Goal: Task Accomplishment & Management: Use online tool/utility

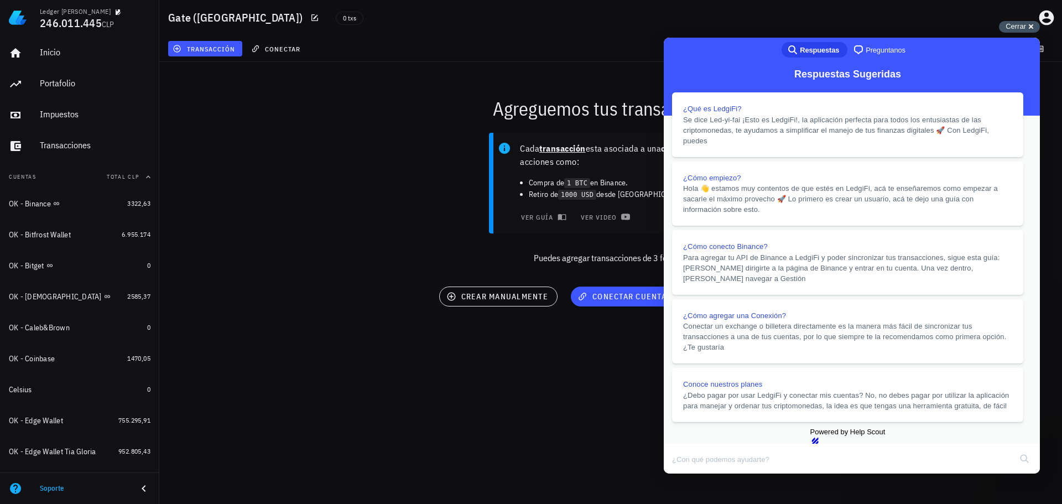
drag, startPoint x: 1019, startPoint y: 26, endPoint x: 993, endPoint y: 42, distance: 30.6
click at [1019, 26] on span "Cerrar" at bounding box center [1016, 26] width 20 height 8
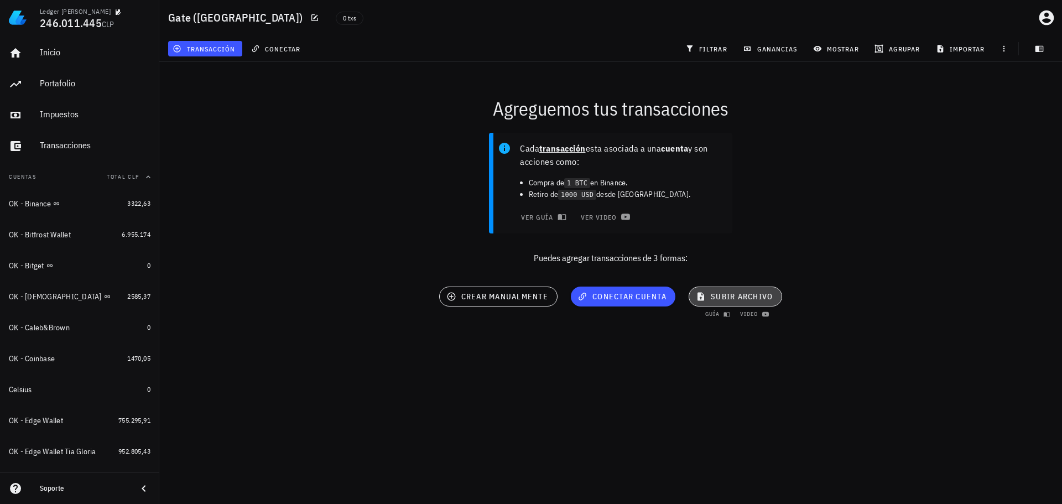
click at [725, 297] on span "subir archivo" at bounding box center [735, 297] width 75 height 10
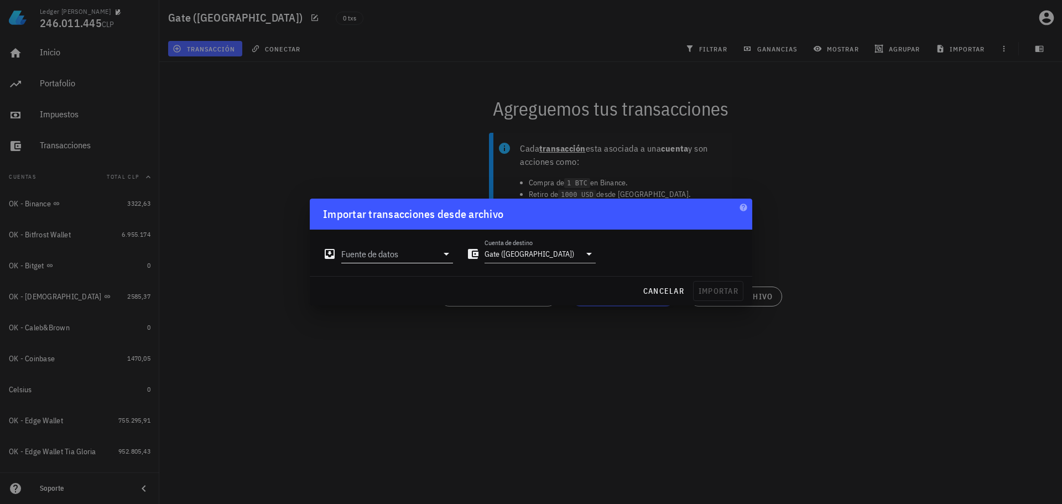
click at [424, 260] on input "Fuente de datos" at bounding box center [389, 254] width 96 height 18
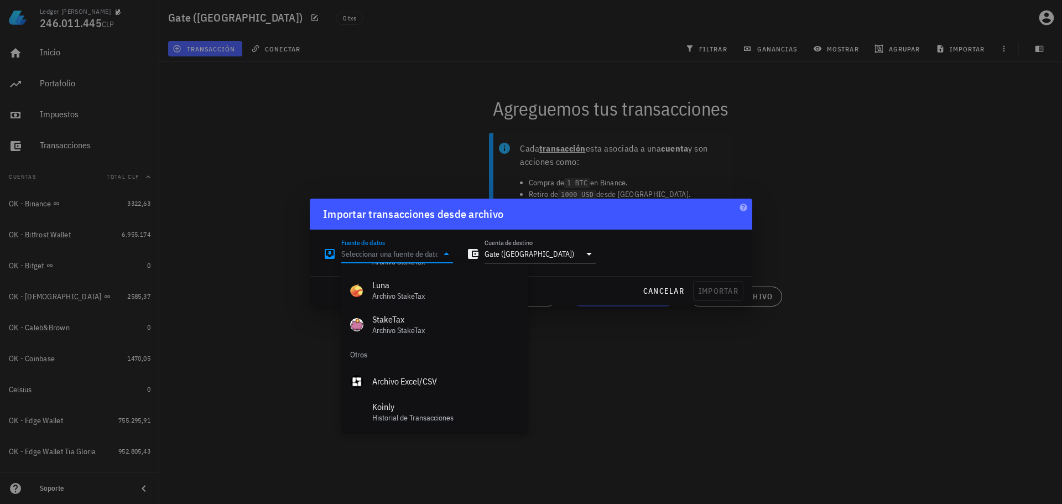
scroll to position [496, 0]
click at [414, 378] on div "Archivo Excel/CSV" at bounding box center [445, 379] width 147 height 11
type input "Archivo Excel/CSV"
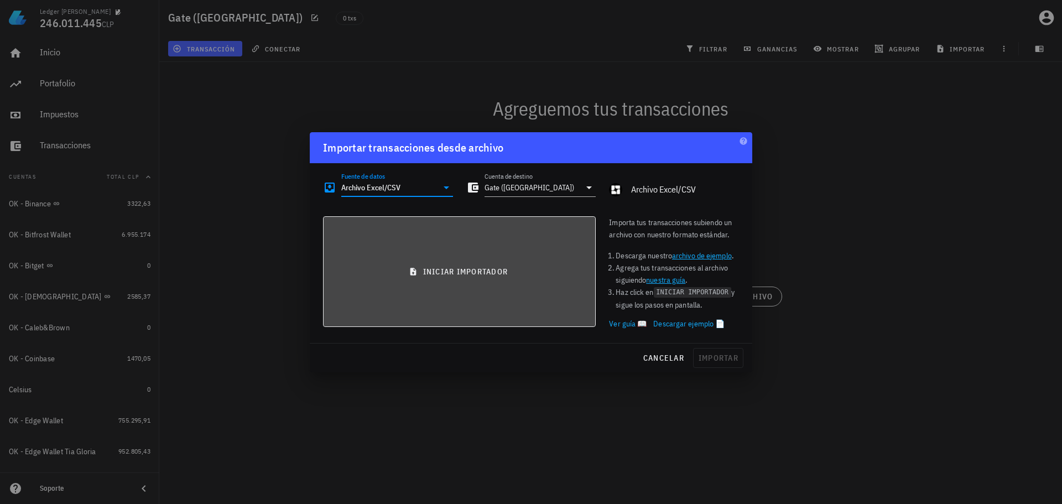
click at [453, 269] on span "iniciar importador" at bounding box center [460, 272] width 254 height 10
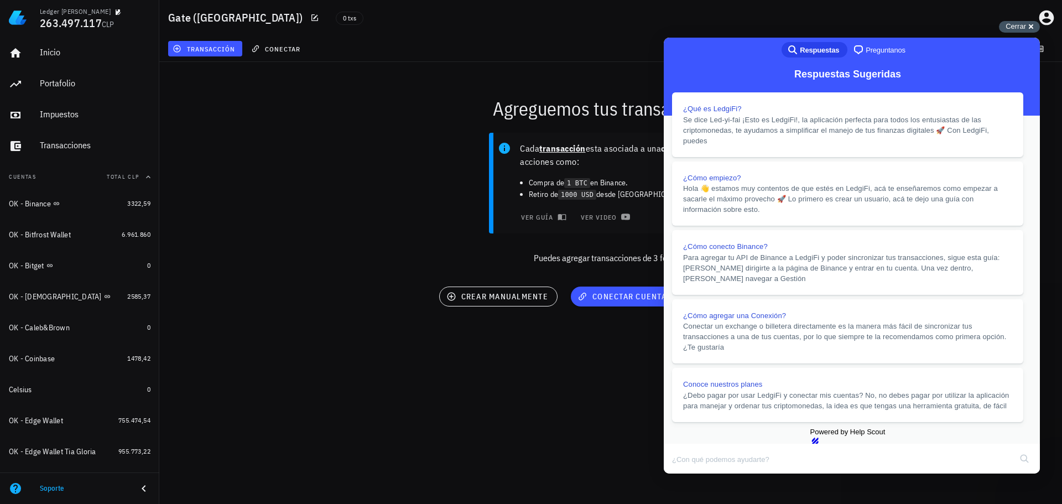
click at [1003, 29] on div "Cerrar cross-small" at bounding box center [1019, 27] width 41 height 12
click at [1025, 26] on span "Cerrar" at bounding box center [1016, 26] width 20 height 8
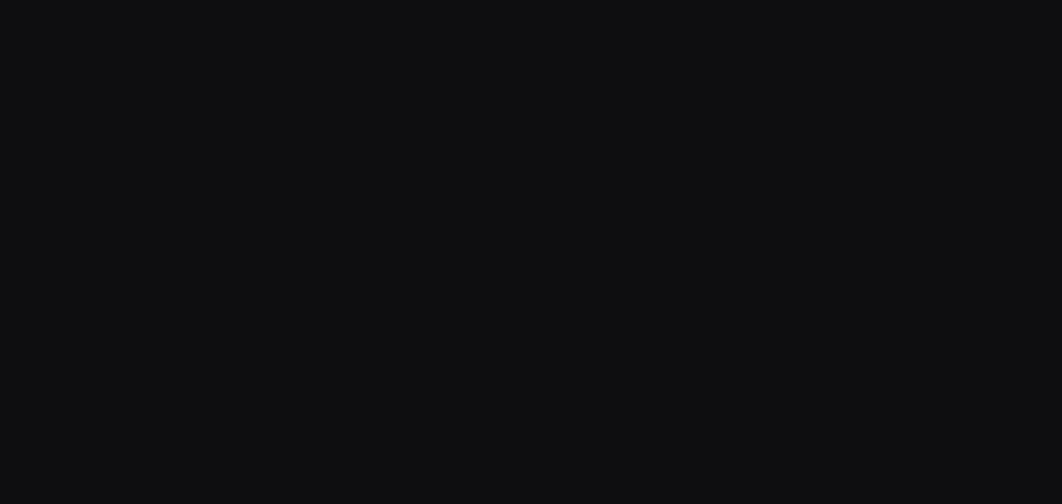
drag, startPoint x: 0, startPoint y: 0, endPoint x: 390, endPoint y: 40, distance: 392.2
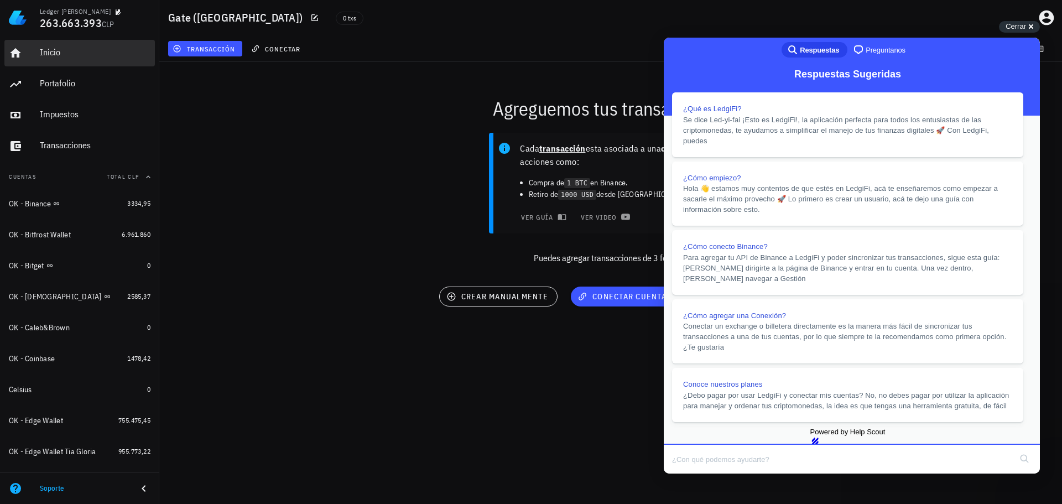
click at [65, 54] on div "Inicio" at bounding box center [95, 52] width 111 height 11
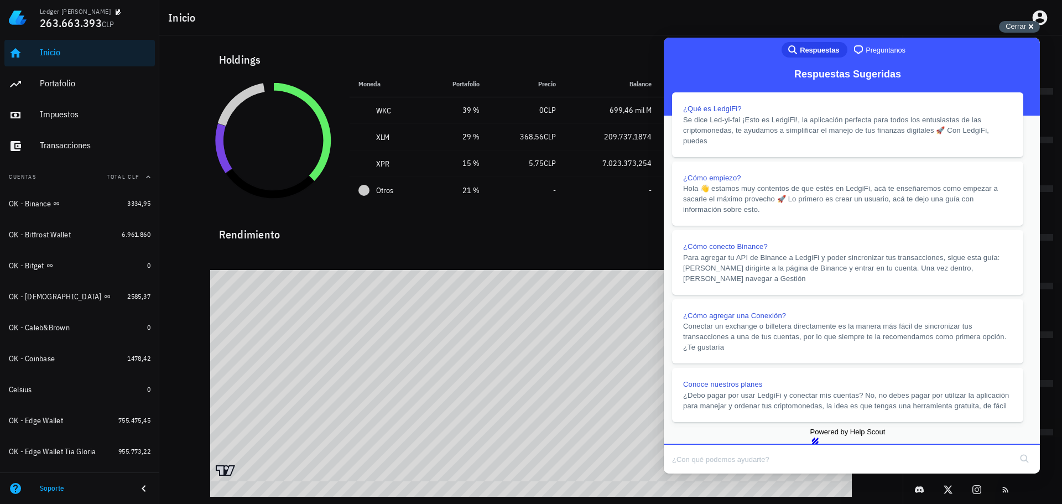
click at [1013, 24] on span "Cerrar" at bounding box center [1016, 26] width 20 height 8
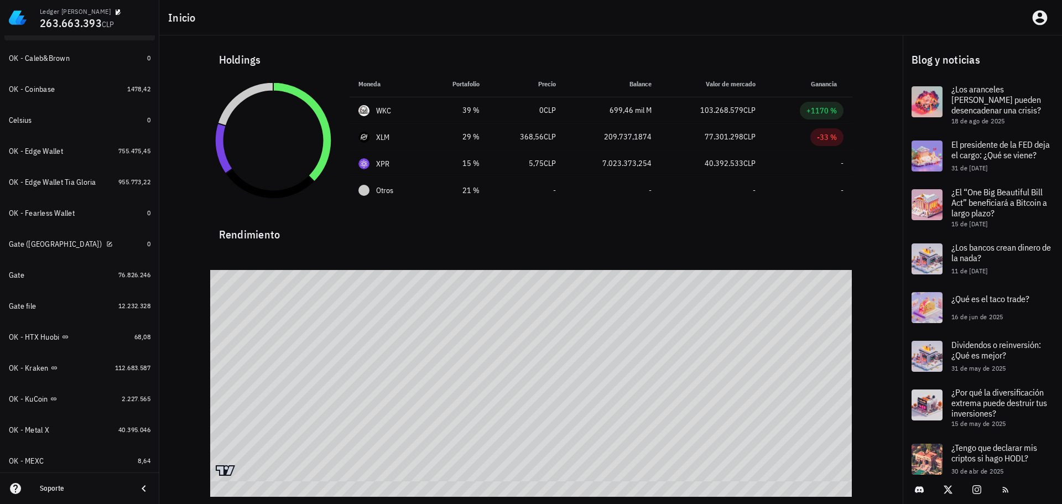
scroll to position [277, 0]
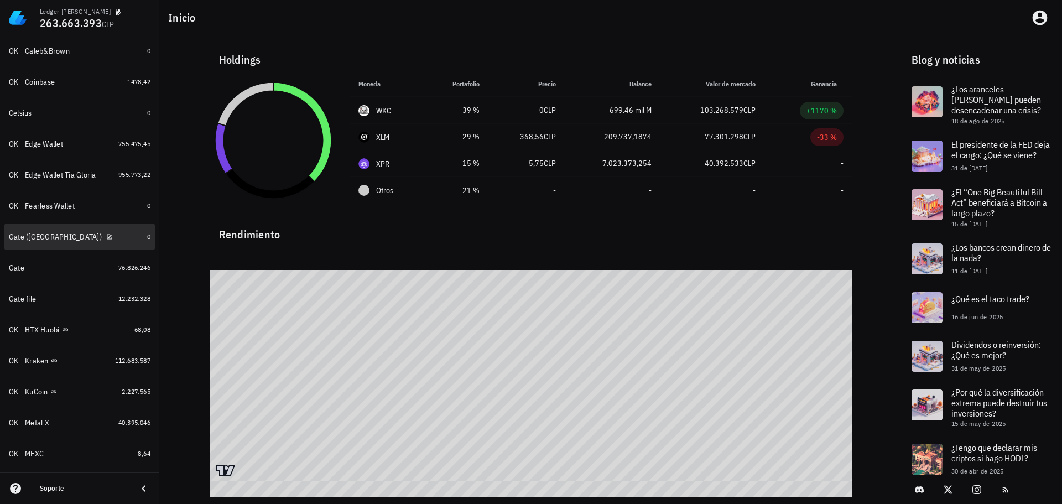
click at [97, 236] on div "Gate ([GEOGRAPHIC_DATA])" at bounding box center [76, 237] width 134 height 11
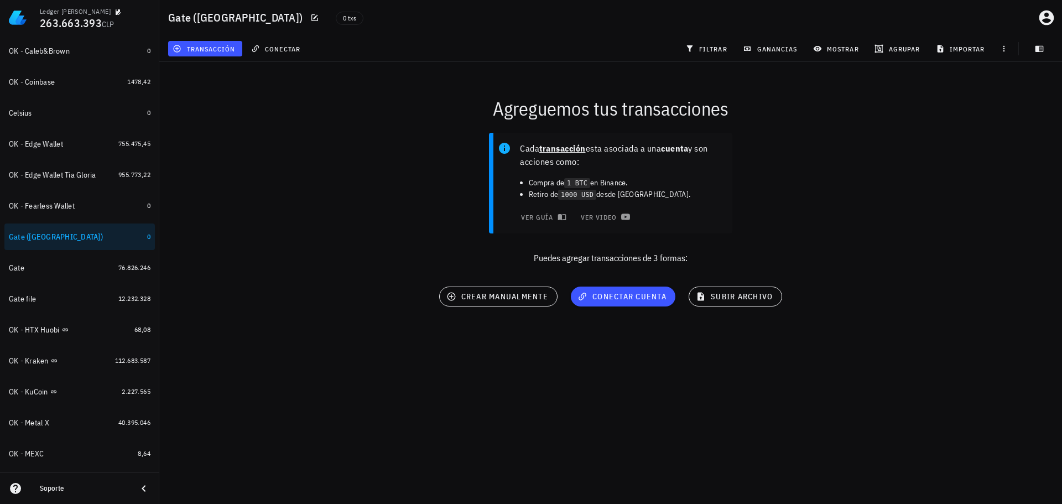
click at [290, 139] on div "Cada transacción esta asociada a una cuenta y son acciones como: Compra de 1 BT…" at bounding box center [611, 203] width 916 height 154
click at [723, 289] on button "subir archivo" at bounding box center [736, 297] width 94 height 20
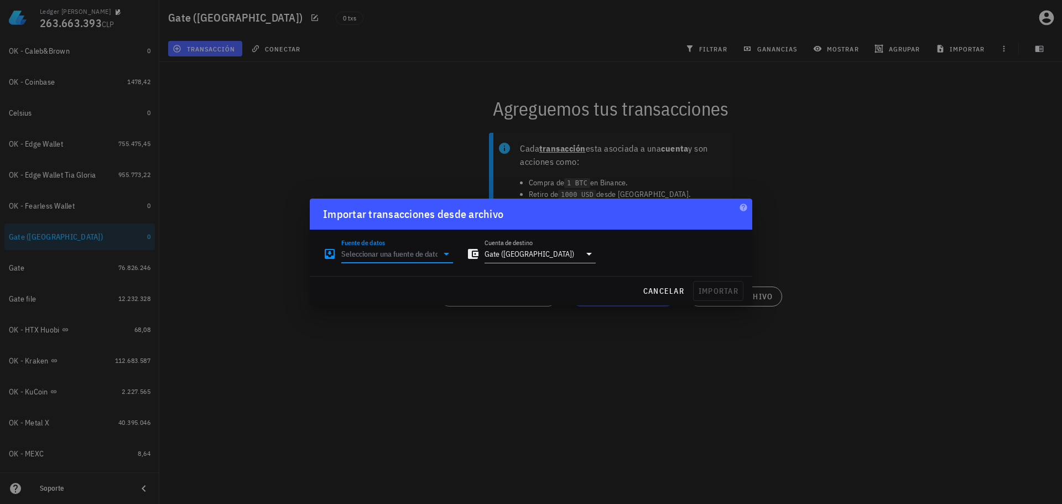
click at [435, 256] on input "Fuente de datos" at bounding box center [389, 254] width 96 height 18
click at [416, 376] on div "Archivo Excel/CSV" at bounding box center [445, 379] width 147 height 11
type input "Archivo Excel/CSV"
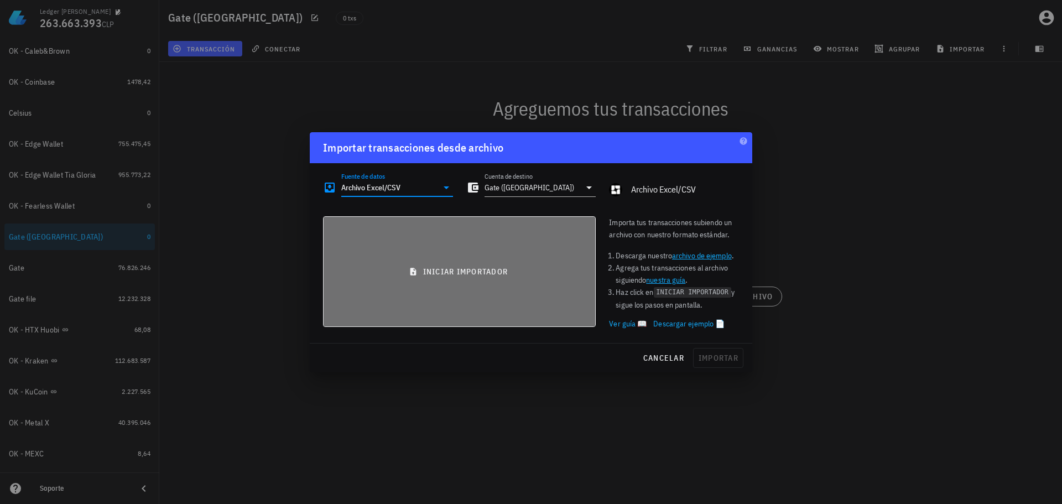
click at [518, 273] on span "iniciar importador" at bounding box center [460, 272] width 254 height 10
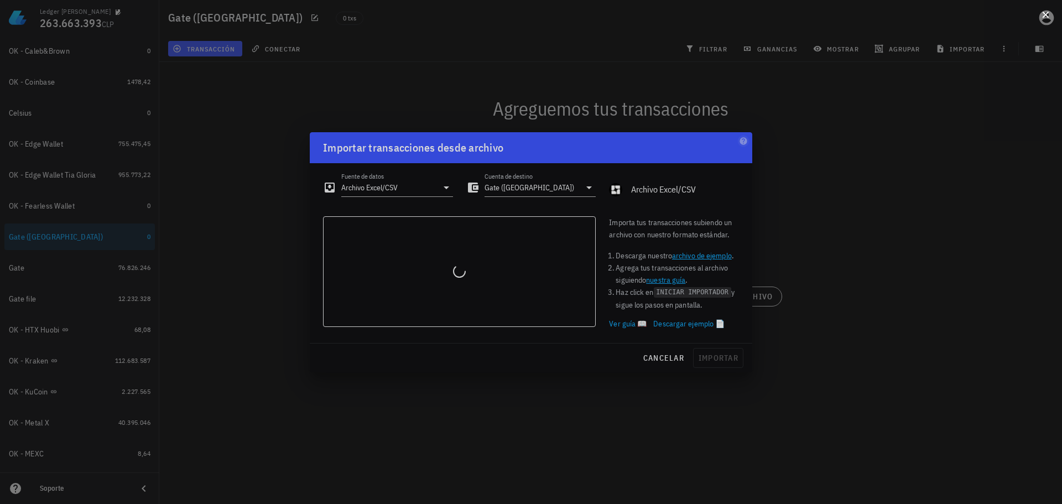
click at [1044, 19] on button at bounding box center [1045, 13] width 11 height 11
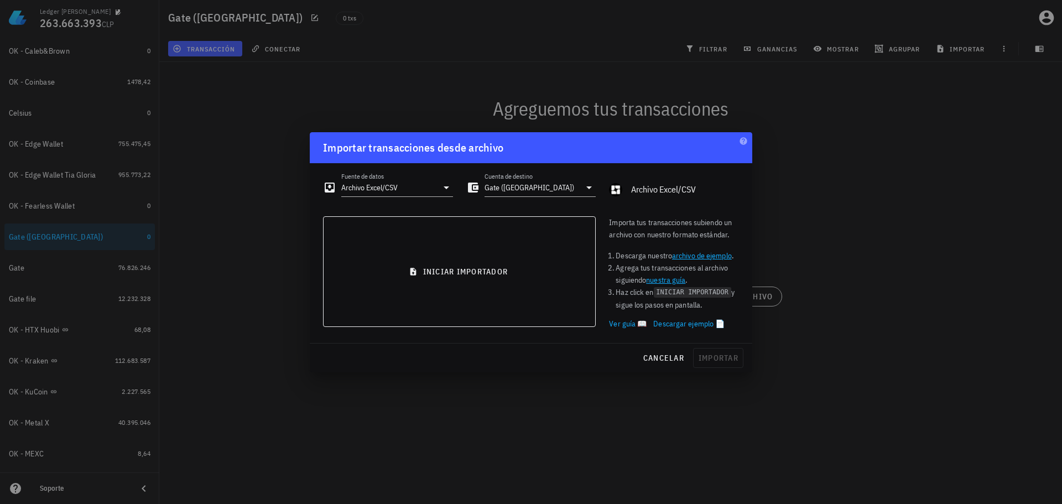
click at [579, 209] on div "Fuente de datos Archivo Excel/CSV Cuenta de destino Gate (CT) Archivo Excel/CSV…" at bounding box center [531, 253] width 443 height 180
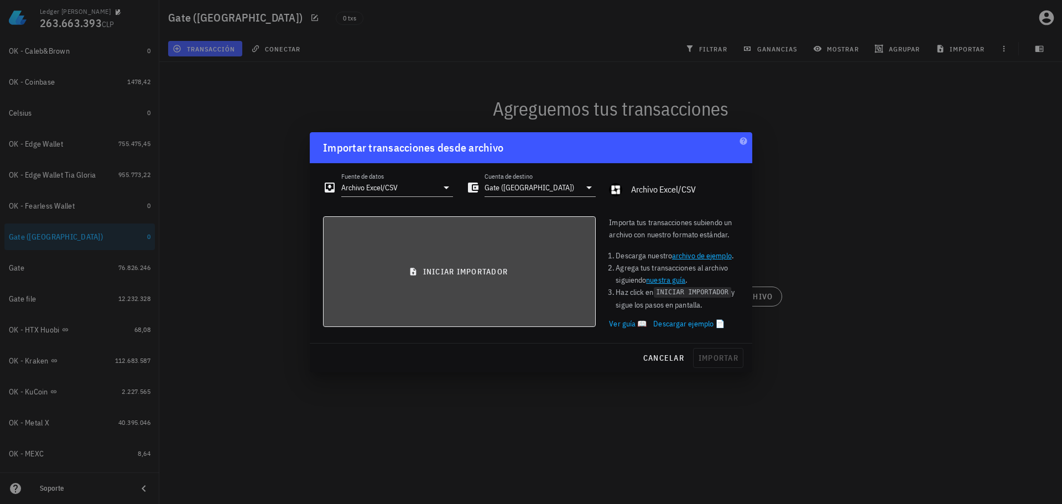
click at [550, 238] on button "iniciar importador" at bounding box center [459, 271] width 273 height 111
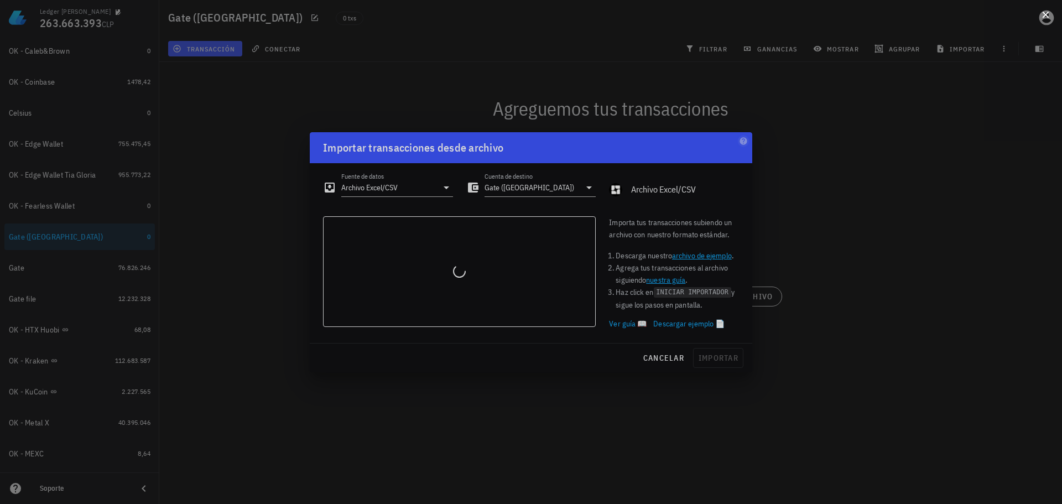
click at [1049, 18] on button at bounding box center [1045, 13] width 11 height 11
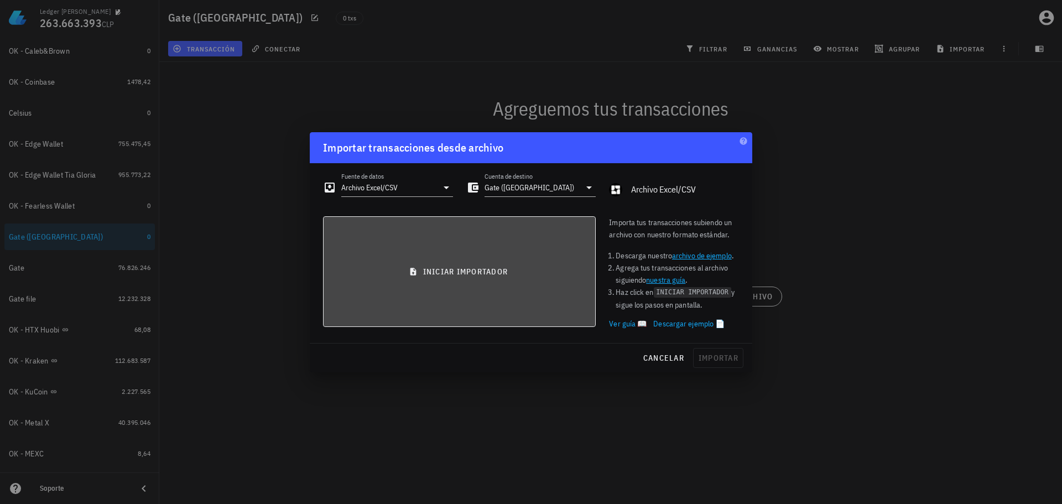
click at [492, 272] on span "iniciar importador" at bounding box center [460, 272] width 254 height 10
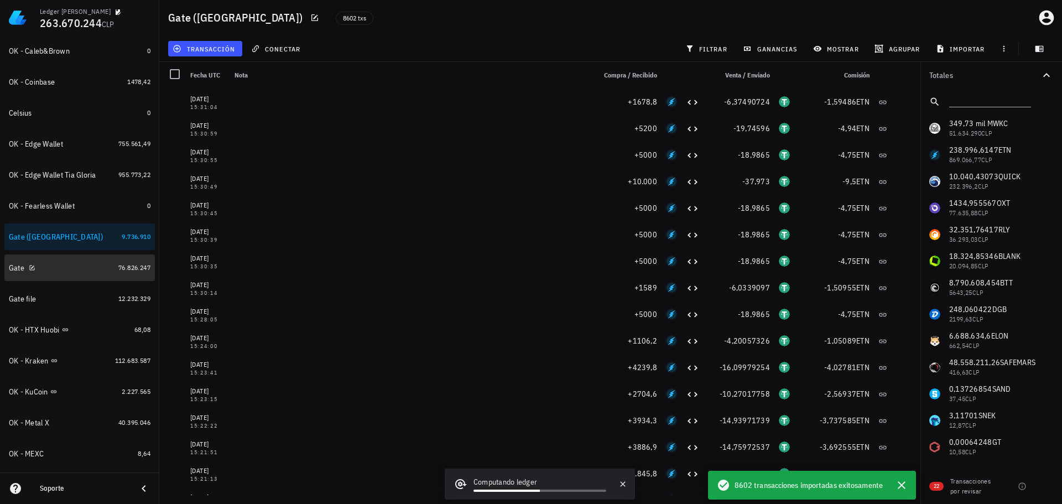
click at [85, 267] on div "Gate" at bounding box center [61, 268] width 105 height 11
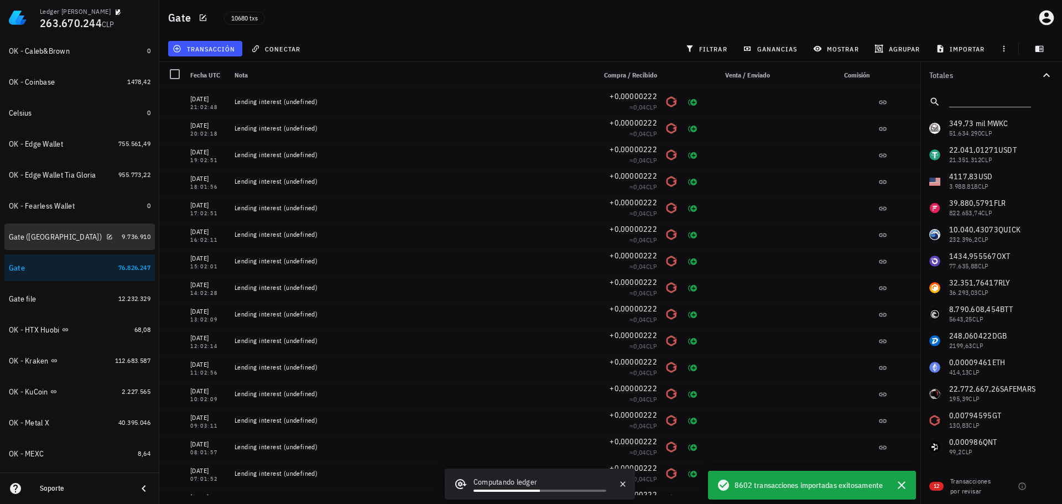
click at [88, 237] on div "Gate ([GEOGRAPHIC_DATA])" at bounding box center [63, 237] width 108 height 11
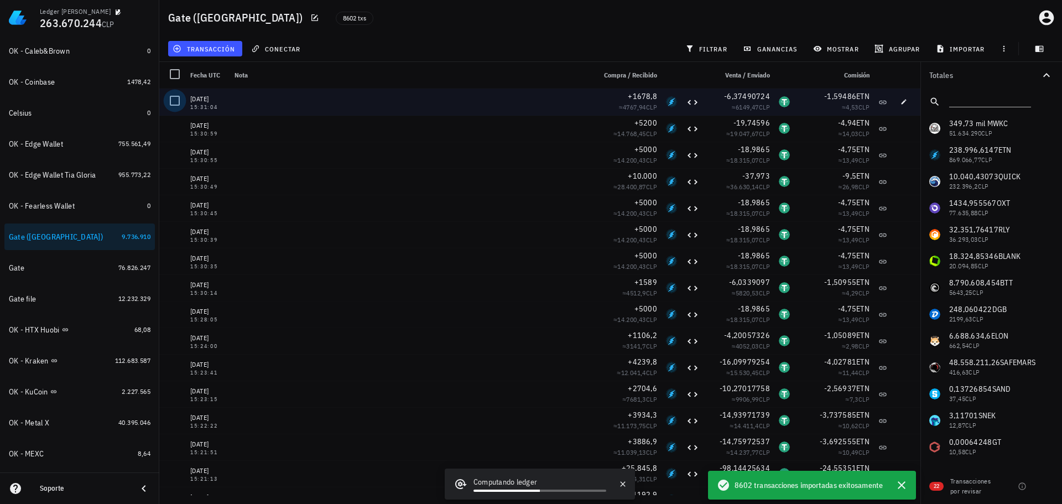
click at [174, 103] on div at bounding box center [174, 100] width 19 height 19
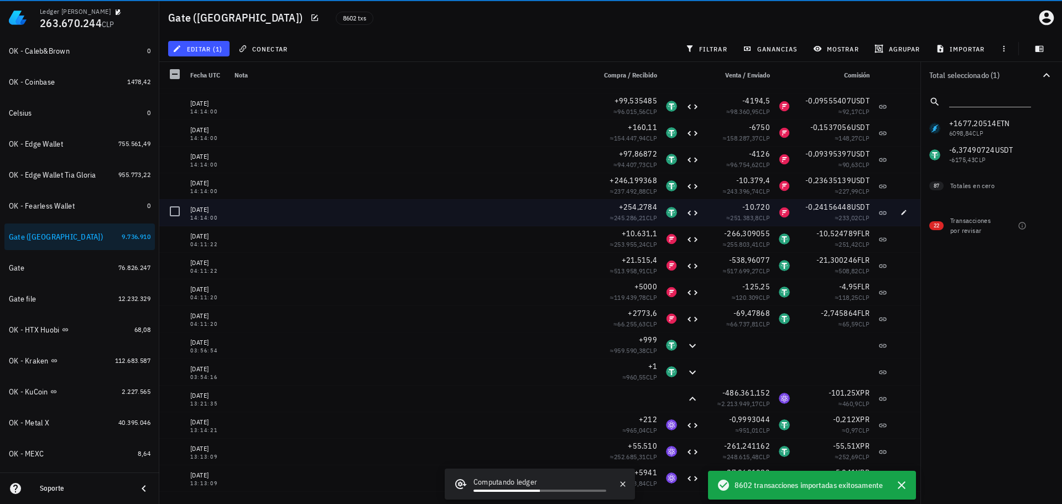
scroll to position [1162, 0]
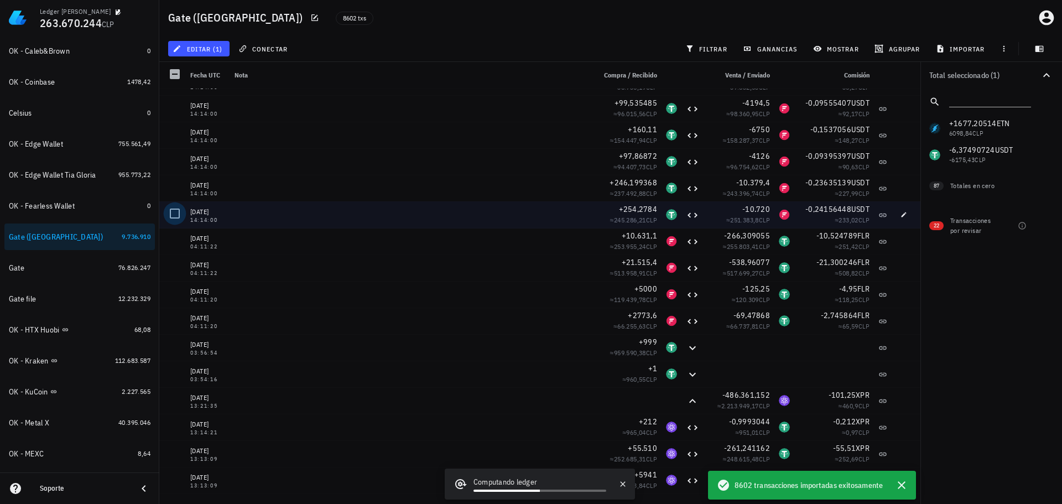
click at [173, 214] on div at bounding box center [174, 213] width 19 height 19
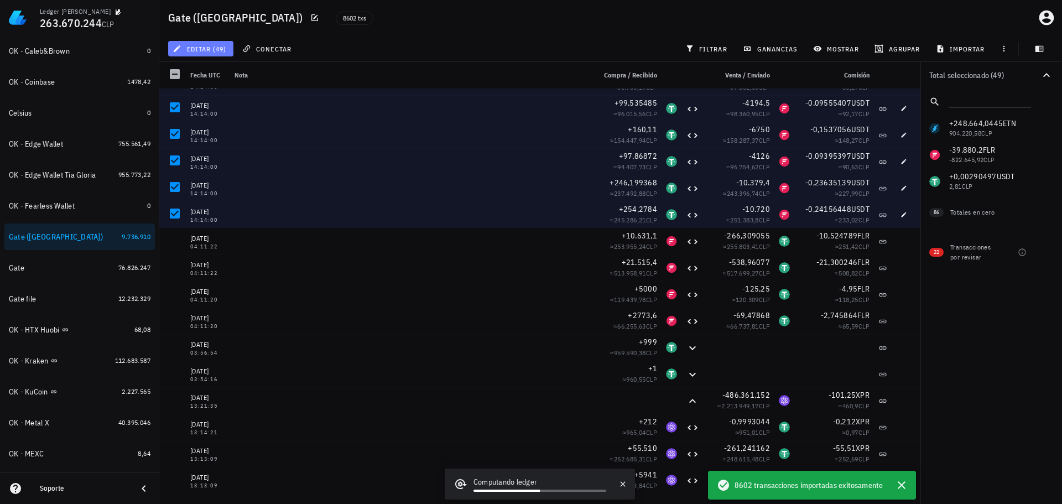
click at [207, 44] on button "editar (49)" at bounding box center [200, 48] width 65 height 15
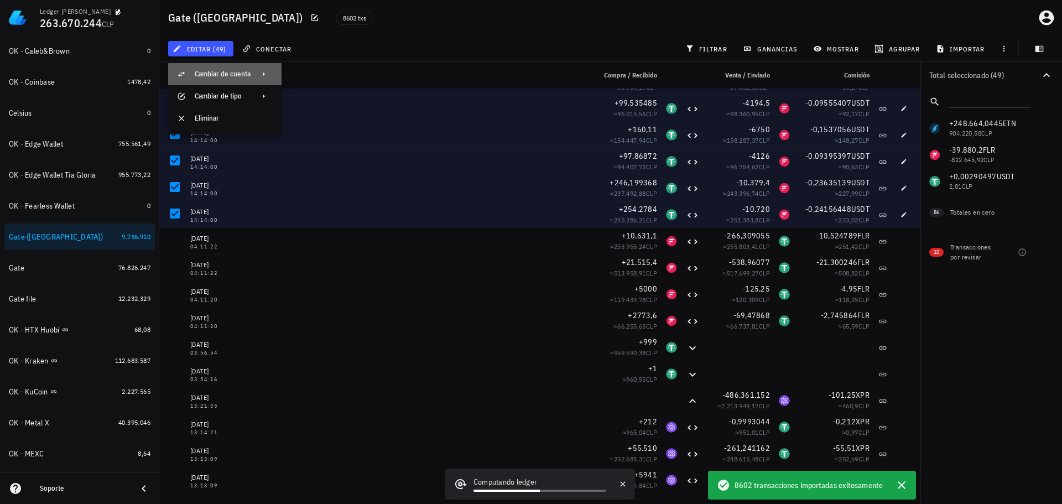
click at [257, 74] on div "Cambiar de cuenta" at bounding box center [224, 74] width 113 height 22
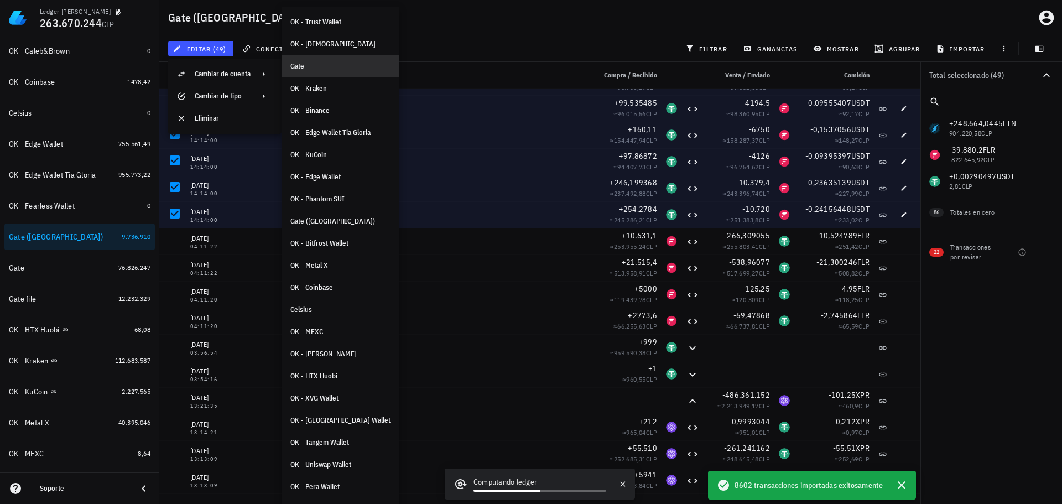
click at [321, 64] on div "Gate" at bounding box center [340, 66] width 100 height 9
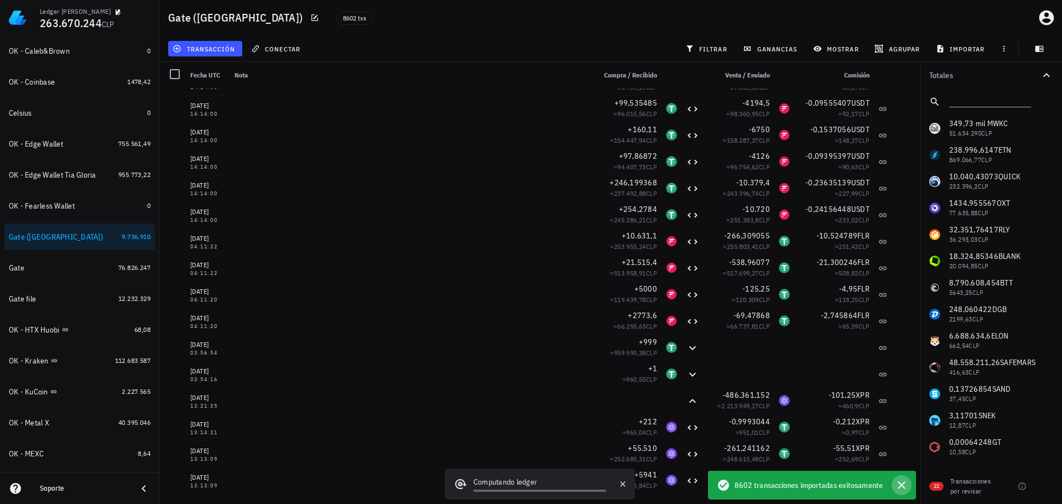
click at [900, 483] on icon "button" at bounding box center [902, 485] width 8 height 8
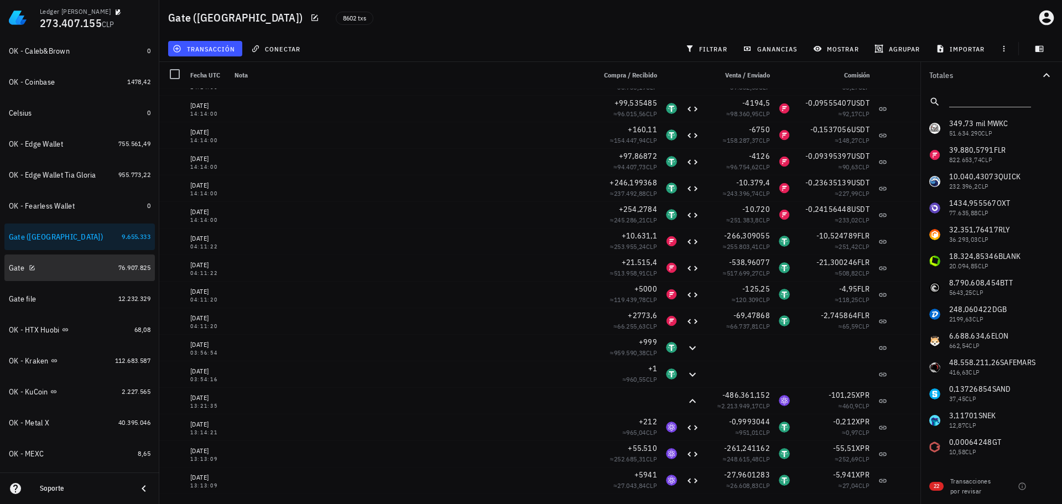
drag, startPoint x: 68, startPoint y: 262, endPoint x: 74, endPoint y: 263, distance: 6.7
click at [68, 263] on div "Gate" at bounding box center [61, 268] width 105 height 11
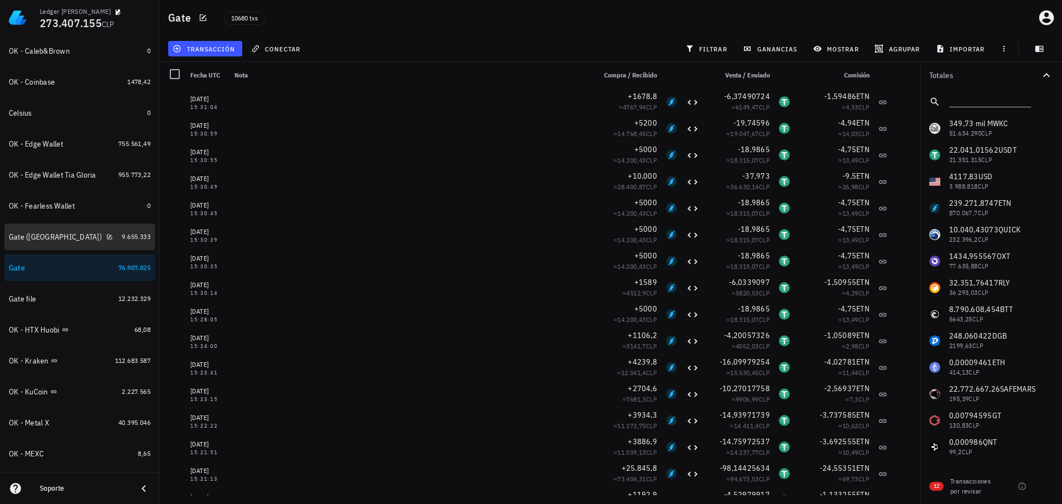
click at [76, 237] on div "Gate ([GEOGRAPHIC_DATA])" at bounding box center [63, 237] width 108 height 11
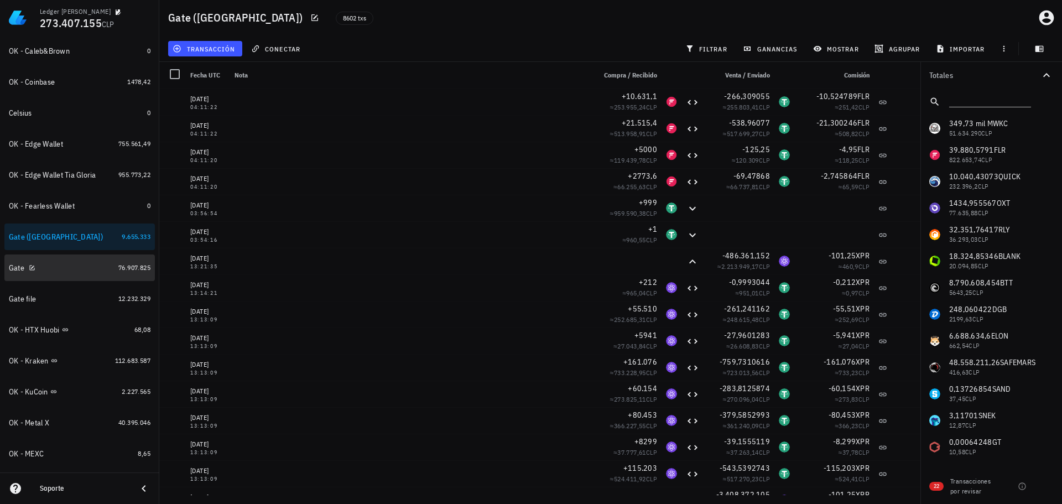
click at [74, 268] on div "Gate" at bounding box center [61, 268] width 105 height 11
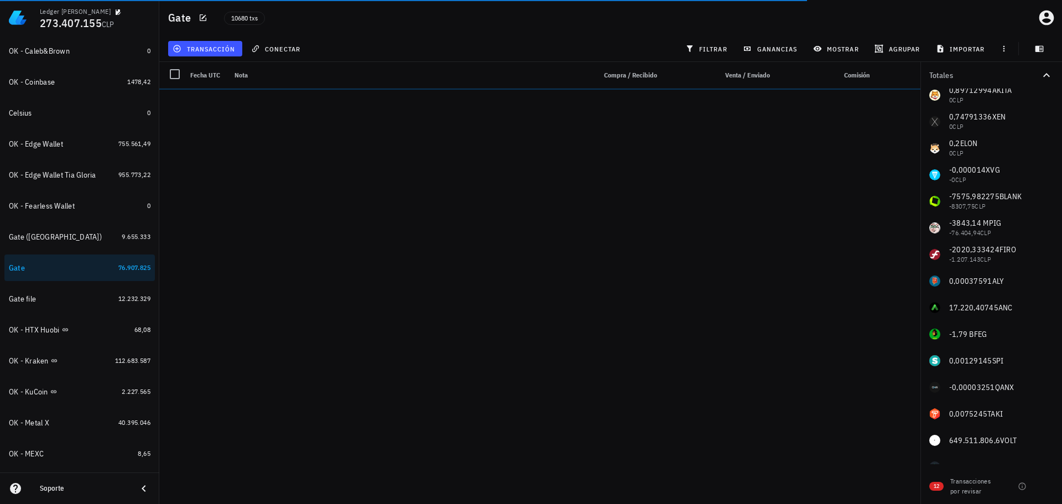
scroll to position [1669, 0]
